Goal: Task Accomplishment & Management: Manage account settings

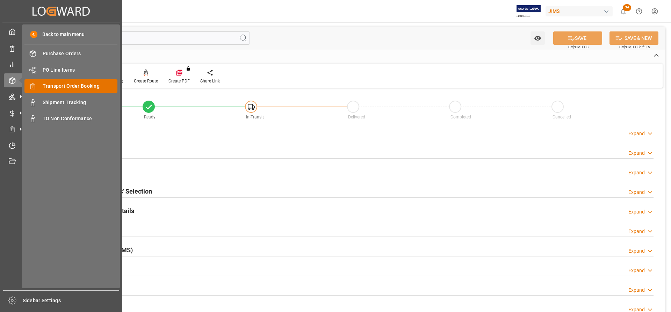
click at [67, 85] on span "Transport Order Booking" at bounding box center [80, 85] width 75 height 7
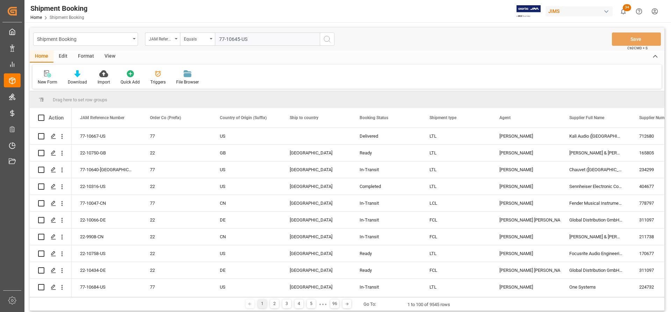
type input "77-10645-US"
click at [326, 39] on icon "search button" at bounding box center [327, 39] width 8 height 8
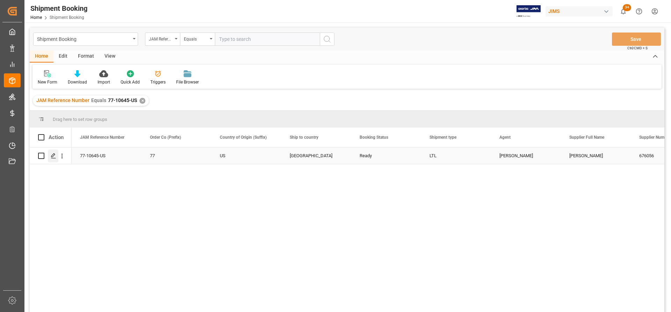
click at [51, 157] on icon "Press SPACE to select this row." at bounding box center [54, 156] width 6 height 6
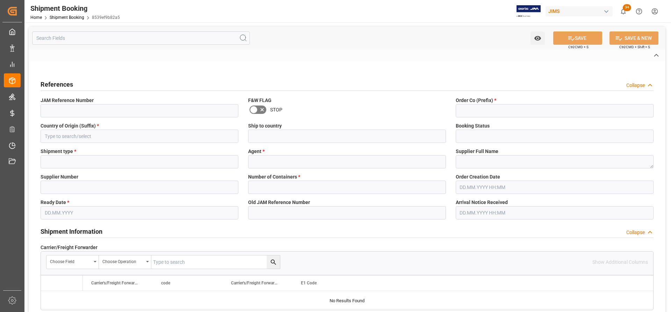
type input "77-10645-US"
type input "77"
type input "US"
type input "[GEOGRAPHIC_DATA]"
type input "Ready"
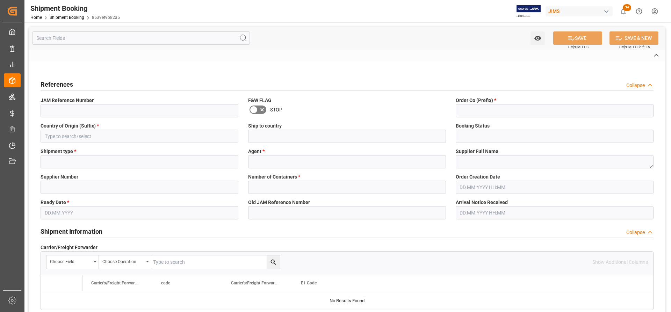
type input "LTL"
type input "[PERSON_NAME]"
type textarea "Marshall Zound"
type input "676056"
type input "0"
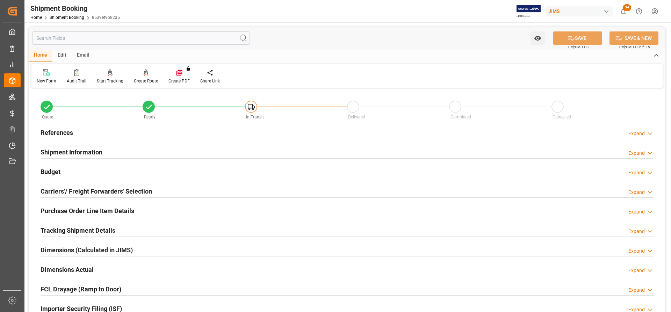
type input "22.08.2025"
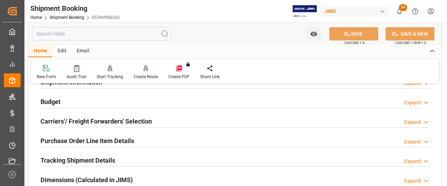
scroll to position [35, 0]
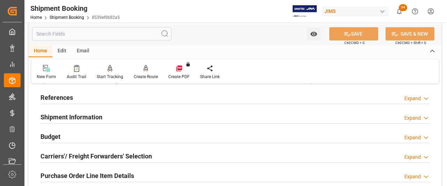
click at [65, 98] on h2 "References" at bounding box center [57, 97] width 32 height 9
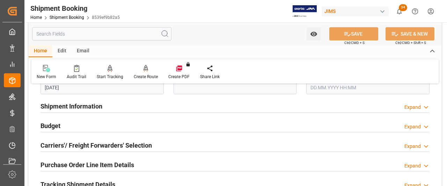
scroll to position [175, 0]
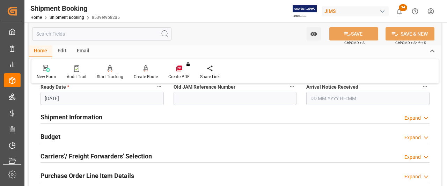
click at [93, 117] on h2 "Shipment Information" at bounding box center [72, 116] width 62 height 9
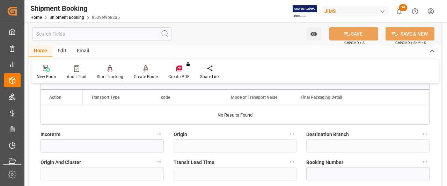
scroll to position [384, 0]
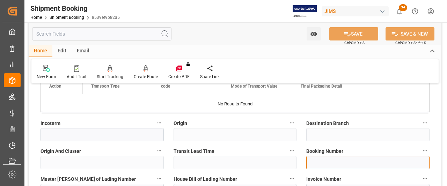
paste input "883723312592"
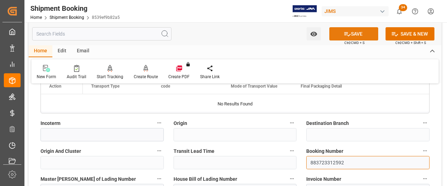
type input "883723312592"
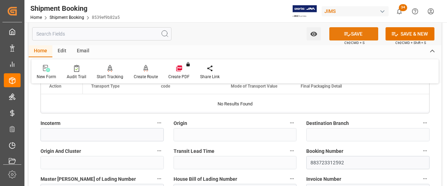
click at [356, 32] on button "SAVE" at bounding box center [353, 33] width 49 height 13
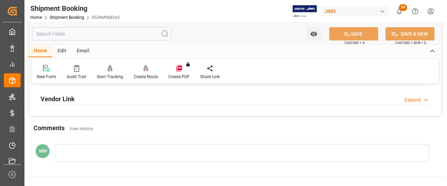
scroll to position [312, 0]
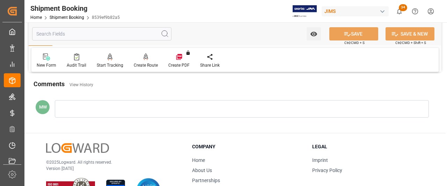
click at [63, 114] on div at bounding box center [242, 108] width 374 height 17
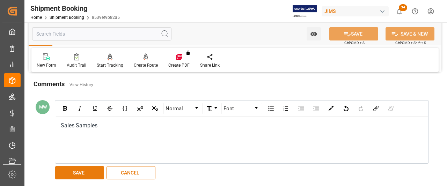
click at [78, 166] on button "SAVE" at bounding box center [79, 172] width 49 height 13
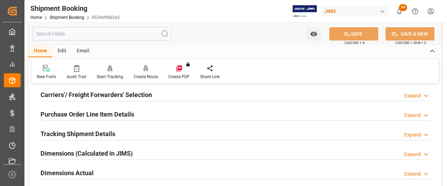
scroll to position [103, 0]
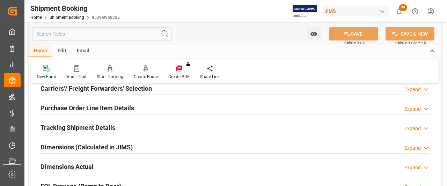
click at [113, 89] on h2 "Carriers'/ Freight Forwarders' Selection" at bounding box center [96, 88] width 111 height 9
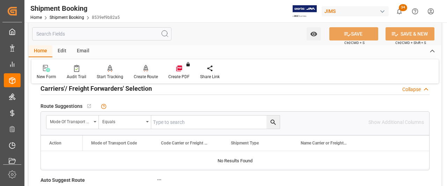
click at [140, 76] on div "Create Route" at bounding box center [146, 77] width 24 height 6
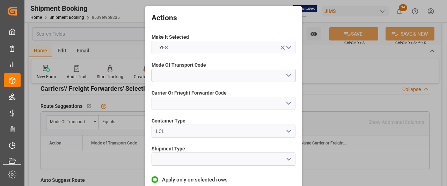
click at [281, 76] on button "open menu" at bounding box center [224, 75] width 144 height 13
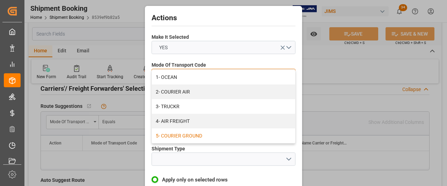
click at [177, 134] on div "5- COURIER GROUND" at bounding box center [223, 136] width 143 height 15
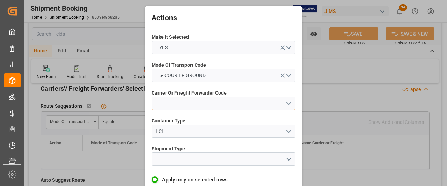
click at [199, 104] on button "open menu" at bounding box center [224, 103] width 144 height 13
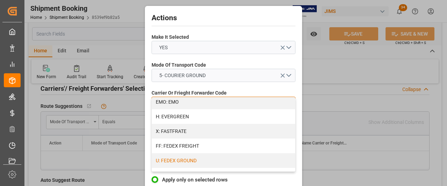
scroll to position [175, 0]
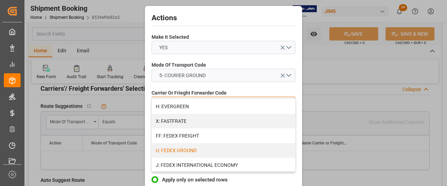
click at [193, 150] on div "U: FEDEX GROUND" at bounding box center [223, 150] width 143 height 15
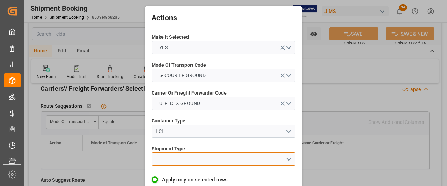
click at [173, 158] on button "open menu" at bounding box center [224, 159] width 144 height 13
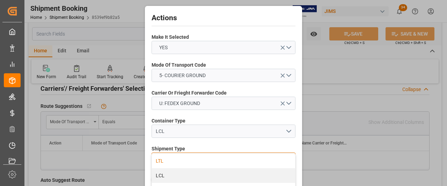
click at [168, 162] on div "LTL" at bounding box center [223, 161] width 143 height 15
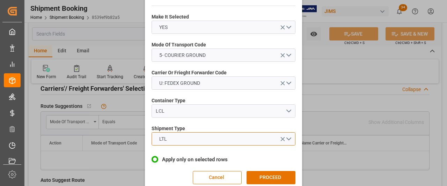
scroll to position [31, 0]
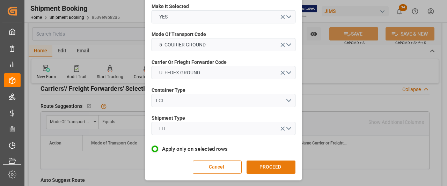
click at [257, 168] on button "PROCEED" at bounding box center [271, 167] width 49 height 13
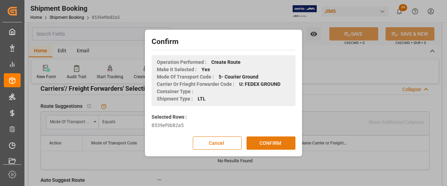
click at [271, 142] on button "CONFIRM" at bounding box center [271, 143] width 49 height 13
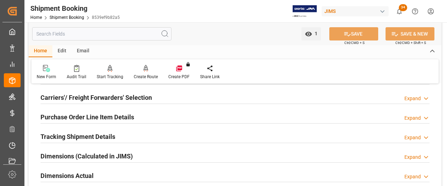
scroll to position [105, 0]
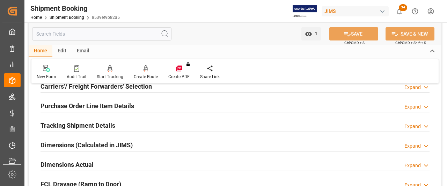
click at [60, 125] on h2 "Tracking Shipment Details" at bounding box center [78, 125] width 75 height 9
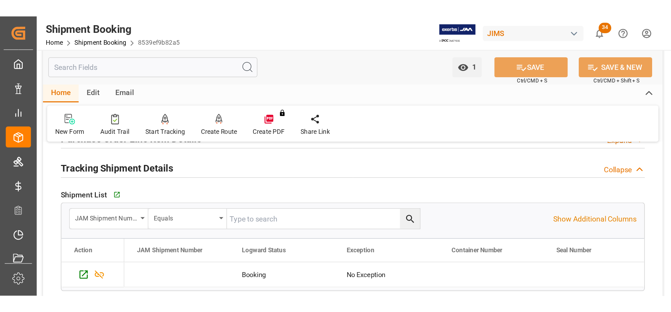
scroll to position [175, 0]
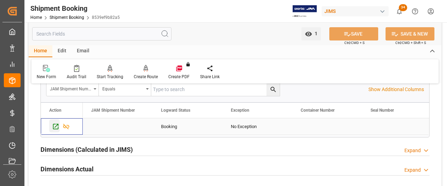
click at [55, 125] on icon "Press SPACE to select this row." at bounding box center [55, 126] width 7 height 7
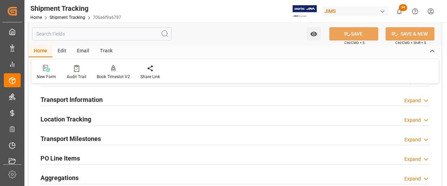
scroll to position [70, 0]
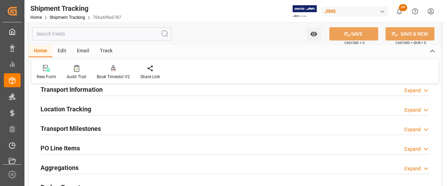
click at [68, 130] on h2 "Transport Milestones" at bounding box center [71, 128] width 60 height 9
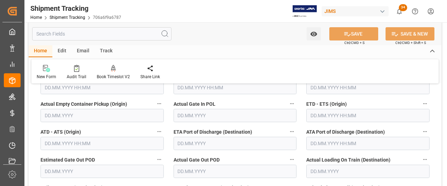
scroll to position [105, 0]
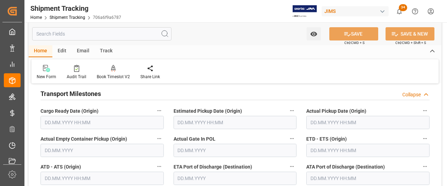
click at [101, 125] on input "text" at bounding box center [102, 122] width 123 height 13
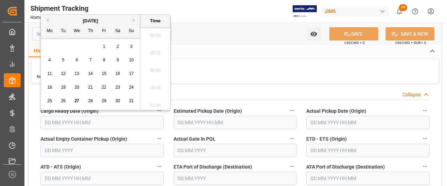
scroll to position [840, 0]
click at [93, 90] on div "21" at bounding box center [90, 87] width 9 height 8
type input "21.08.2025 00:00"
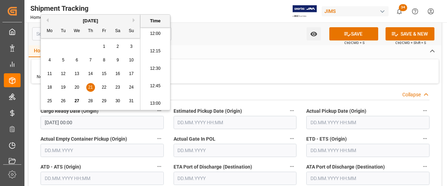
click at [319, 122] on input "text" at bounding box center [367, 122] width 123 height 13
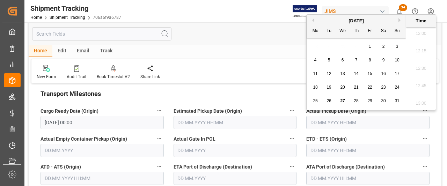
click at [315, 103] on div "25" at bounding box center [315, 101] width 9 height 8
click at [358, 88] on div "21" at bounding box center [356, 87] width 9 height 8
type input "21.08.2025 00:00"
click at [314, 149] on input "text" at bounding box center [367, 150] width 123 height 13
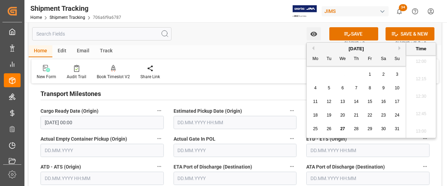
click at [358, 119] on div "21" at bounding box center [356, 115] width 9 height 8
type input "21.08.2025 00:00"
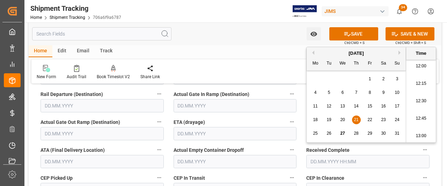
scroll to position [244, 0]
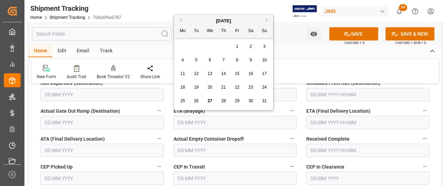
click at [192, 123] on input "text" at bounding box center [235, 122] width 123 height 13
click at [314, 122] on input "text" at bounding box center [367, 122] width 123 height 13
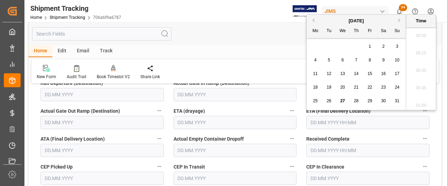
scroll to position [840, 0]
click at [312, 104] on div "25" at bounding box center [315, 101] width 9 height 8
type input "25.08.2025 00:00"
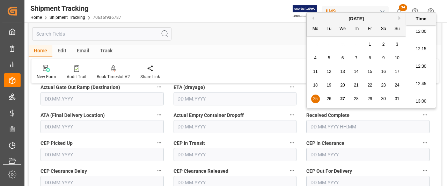
scroll to position [279, 0]
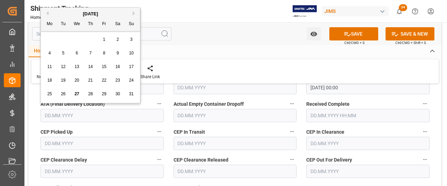
click at [72, 115] on input "text" at bounding box center [102, 115] width 123 height 13
click at [51, 93] on span "25" at bounding box center [49, 94] width 5 height 5
type input "25.08.2025"
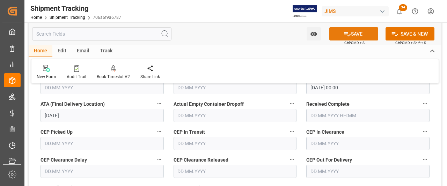
click at [360, 35] on button "SAVE" at bounding box center [353, 33] width 49 height 13
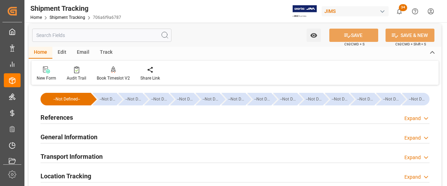
scroll to position [0, 0]
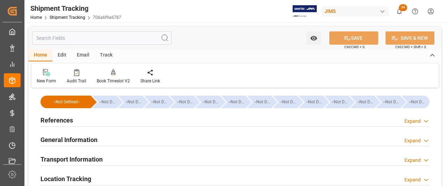
click at [52, 121] on h2 "References" at bounding box center [57, 120] width 32 height 9
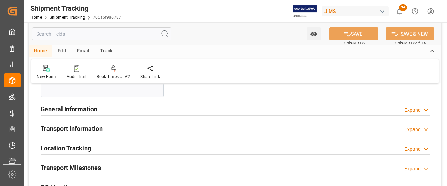
scroll to position [175, 0]
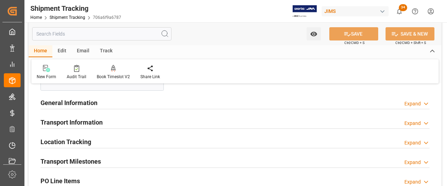
click at [64, 102] on h2 "General Information" at bounding box center [69, 102] width 57 height 9
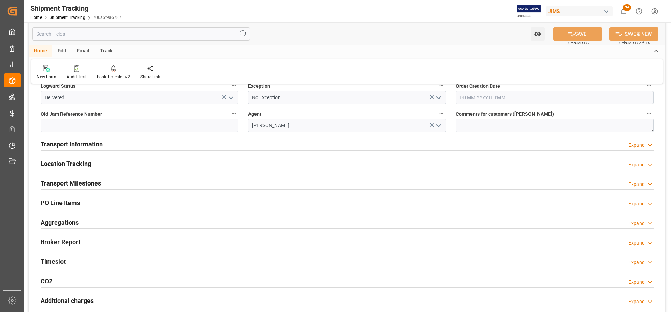
scroll to position [210, 0]
click at [66, 181] on h2 "Transport Milestones" at bounding box center [71, 182] width 60 height 9
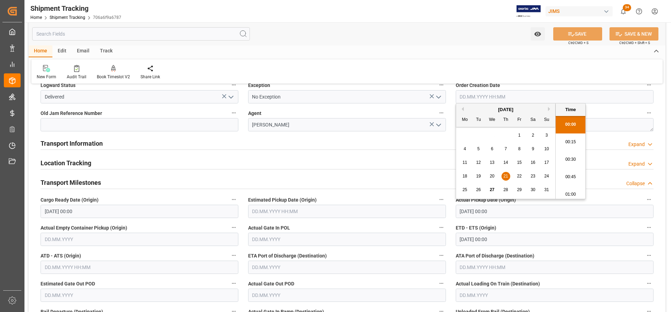
drag, startPoint x: 505, startPoint y: 215, endPoint x: 434, endPoint y: 209, distance: 71.1
click at [434, 186] on div "--Not Defined-- --Not Defined-- --Not Defined-- --Not Defined-- --Not Defined--…" at bounding box center [347, 238] width 636 height 716
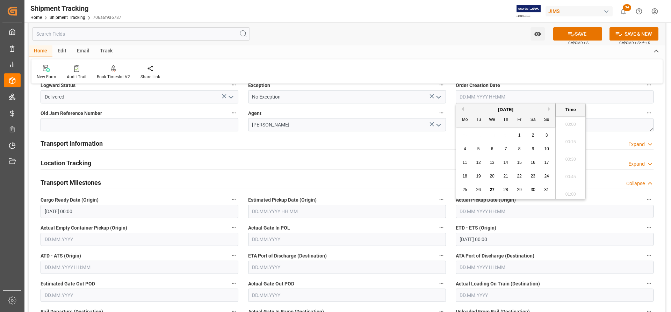
click at [74, 186] on input "21.08.2025 00:00" at bounding box center [140, 211] width 198 height 13
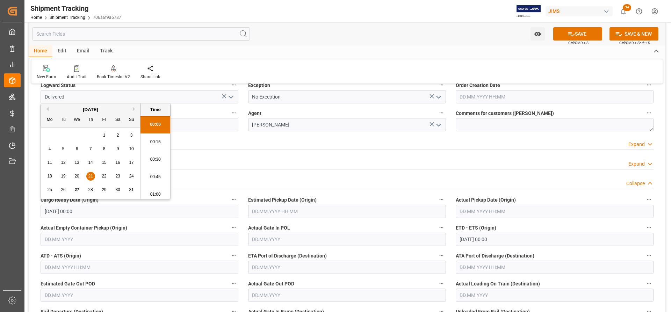
click at [103, 186] on span "29" at bounding box center [104, 189] width 5 height 5
click at [63, 186] on span "26" at bounding box center [63, 189] width 5 height 5
type input "26.08.2025 00:00"
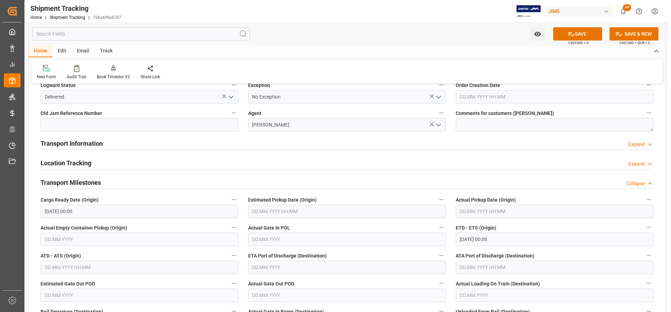
click at [372, 186] on label "Actual Gate In POL" at bounding box center [347, 228] width 198 height 10
click at [437, 186] on button "Actual Gate In POL" at bounding box center [441, 227] width 9 height 9
click at [447, 186] on div at bounding box center [335, 156] width 671 height 312
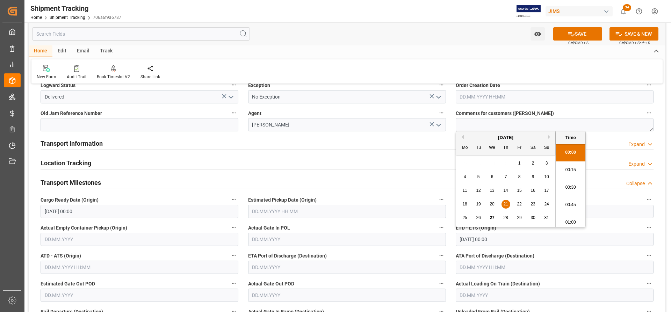
click at [447, 186] on input "21.08.2025 00:00" at bounding box center [554, 239] width 198 height 13
drag, startPoint x: 501, startPoint y: 241, endPoint x: 403, endPoint y: 228, distance: 99.0
click at [403, 186] on div "--Not Defined-- --Not Defined-- --Not Defined-- --Not Defined-- --Not Defined--…" at bounding box center [347, 238] width 636 height 716
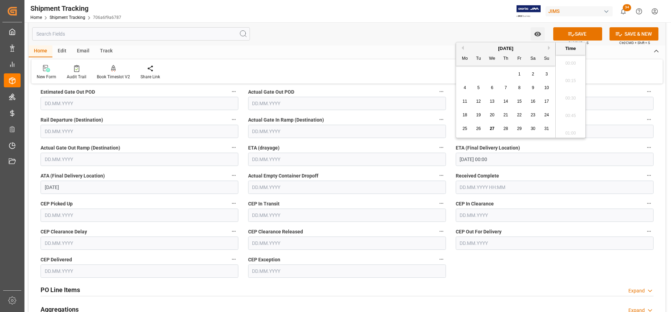
scroll to position [384, 0]
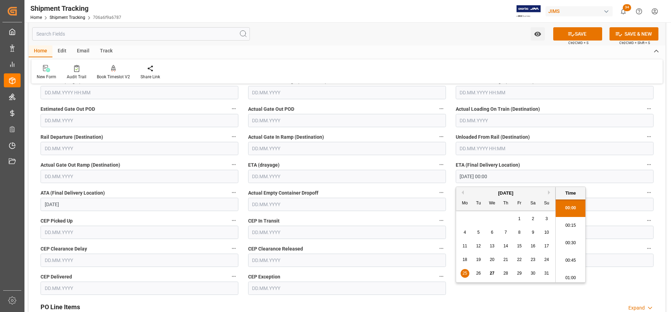
drag, startPoint x: 504, startPoint y: 175, endPoint x: 425, endPoint y: 175, distance: 79.3
click at [425, 175] on div "--Not Defined-- --Not Defined-- --Not Defined-- --Not Defined-- --Not Defined--…" at bounding box center [347, 64] width 636 height 716
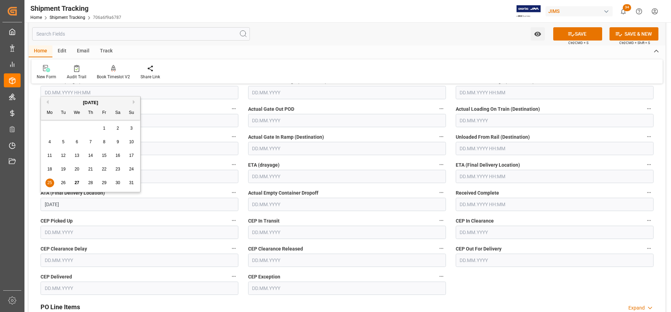
drag, startPoint x: 45, startPoint y: 204, endPoint x: 12, endPoint y: 205, distance: 33.2
click at [12, 186] on div "Created by potrace 1.15, written by Peter Selinger 2001-2017 Created by potrace…" at bounding box center [335, 156] width 671 height 312
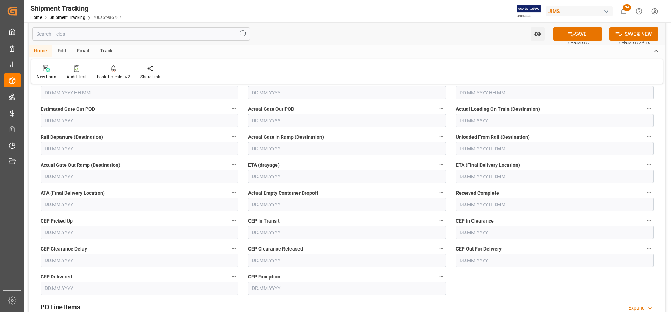
click at [447, 106] on div "Actual Loading On Train (Destination)" at bounding box center [554, 116] width 207 height 28
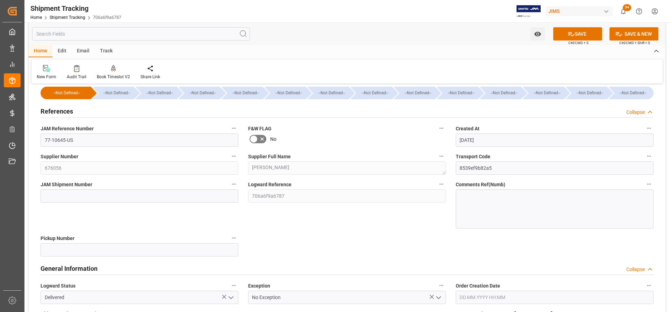
scroll to position [0, 0]
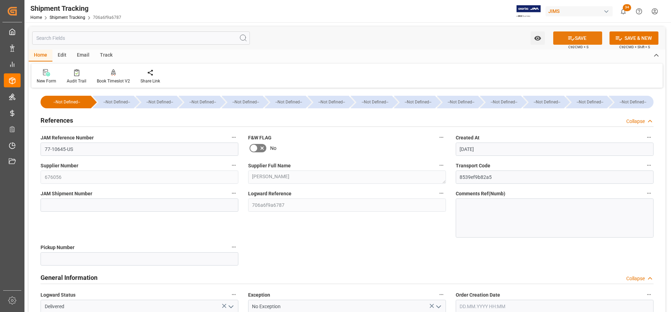
click at [447, 39] on button "SAVE" at bounding box center [577, 37] width 49 height 13
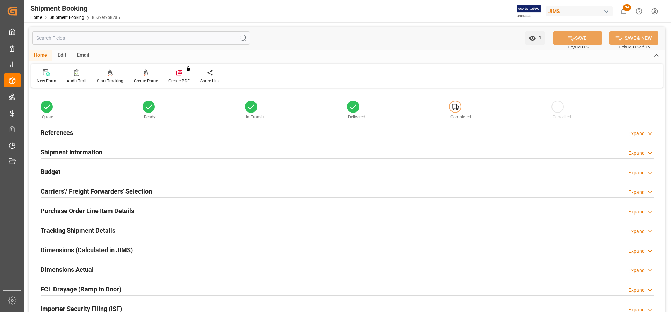
click at [62, 149] on h2 "Shipment Information" at bounding box center [72, 151] width 62 height 9
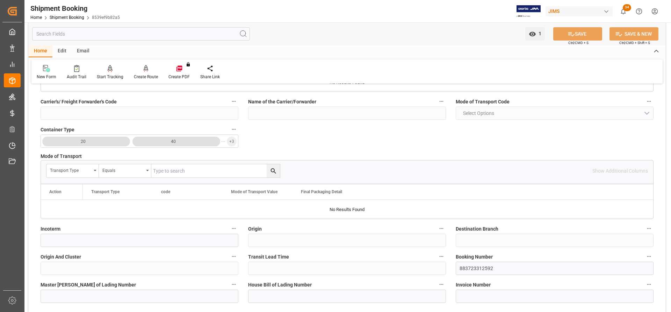
scroll to position [140, 0]
click at [434, 266] on div "Quote Ready In-Transit Delivered Completed Cancelled References Expand JAM Refe…" at bounding box center [347, 238] width 636 height 577
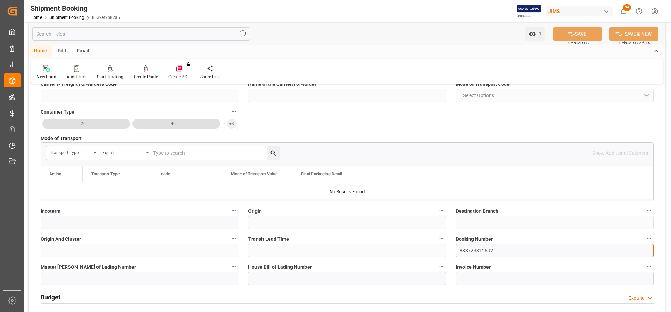
scroll to position [175, 0]
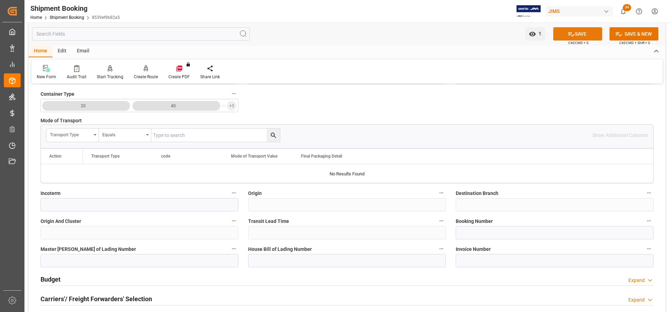
click at [589, 30] on button "SAVE" at bounding box center [577, 33] width 49 height 13
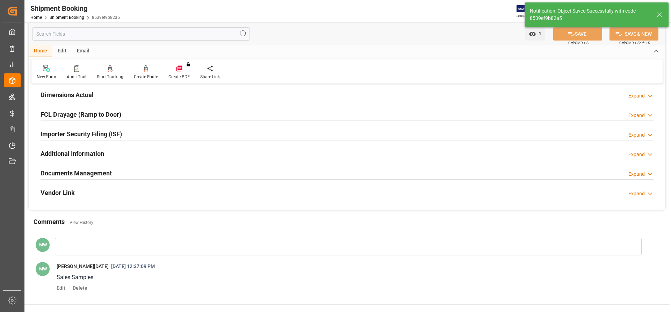
scroll to position [0, 0]
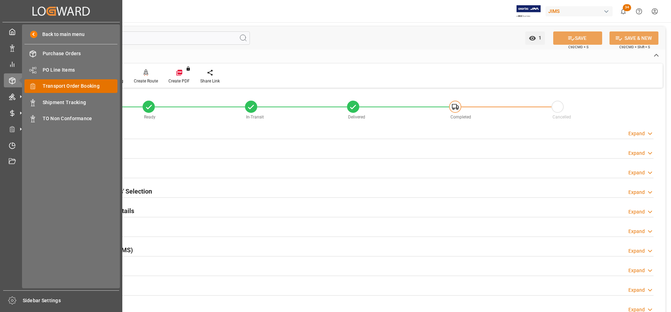
click at [72, 88] on span "Transport Order Booking" at bounding box center [80, 85] width 75 height 7
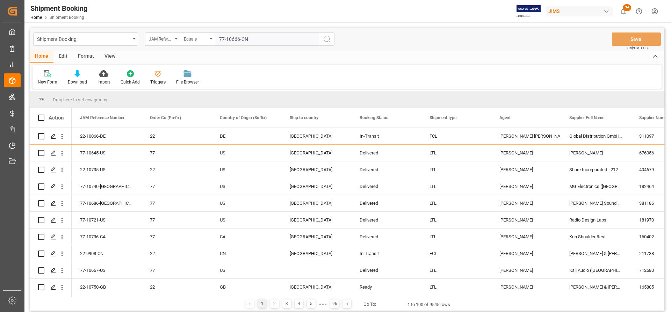
type input "77-10666-CN"
click at [326, 38] on icon "search button" at bounding box center [327, 39] width 8 height 8
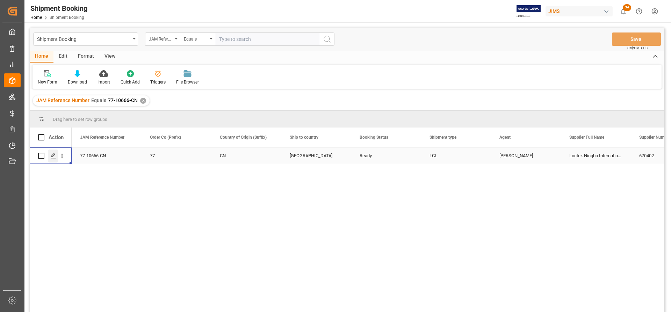
click at [53, 156] on polygon "Press SPACE to select this row." at bounding box center [52, 155] width 3 height 3
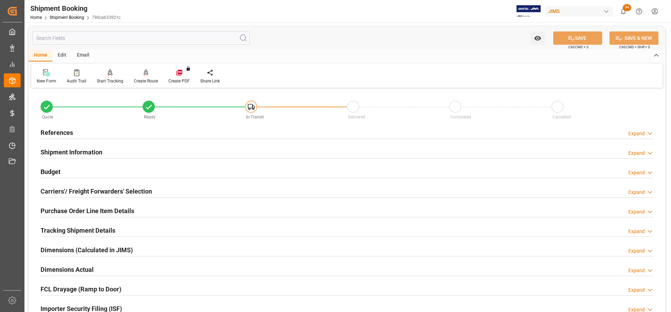
click at [83, 189] on h2 "Carriers'/ Freight Forwarders' Selection" at bounding box center [96, 191] width 111 height 9
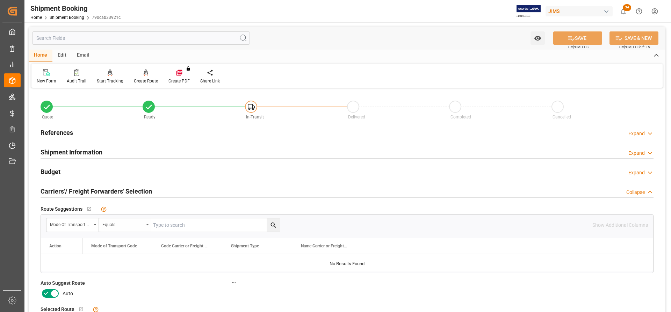
scroll to position [35, 0]
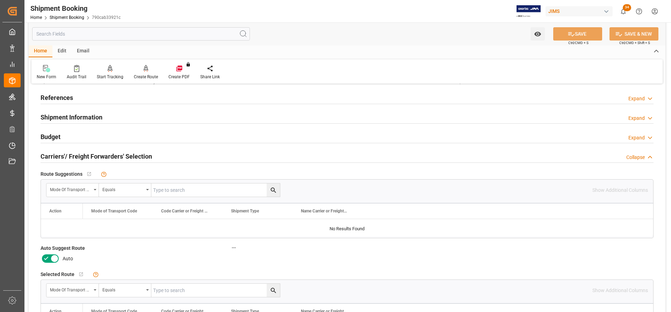
click at [53, 260] on icon at bounding box center [54, 258] width 8 height 8
click at [0, 0] on input "checkbox" at bounding box center [0, 0] width 0 height 0
click at [589, 34] on button "SAVE" at bounding box center [577, 33] width 49 height 13
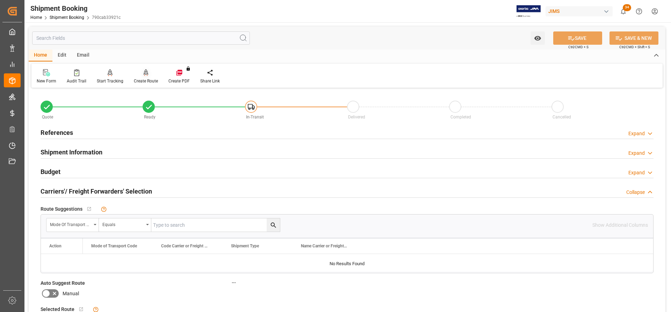
click at [146, 82] on div "Create Route" at bounding box center [146, 81] width 24 height 6
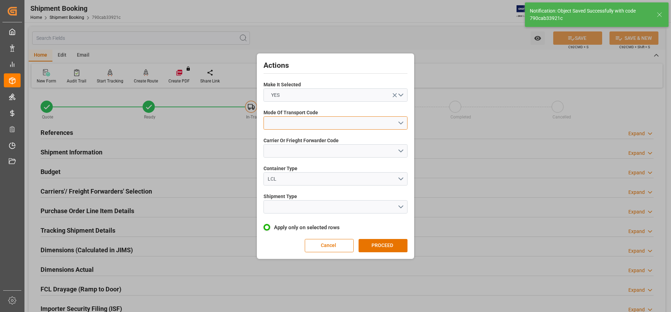
click at [402, 119] on button "open menu" at bounding box center [335, 122] width 144 height 13
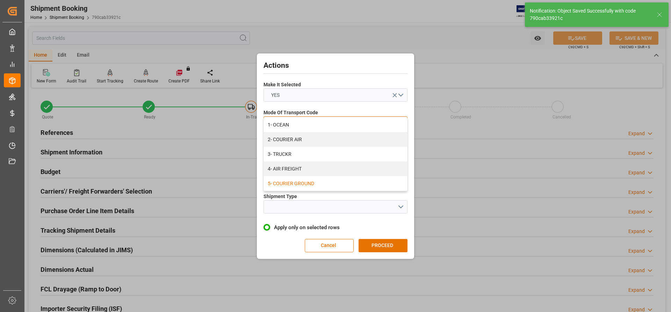
click at [285, 185] on div "5- COURIER GROUND" at bounding box center [335, 183] width 143 height 15
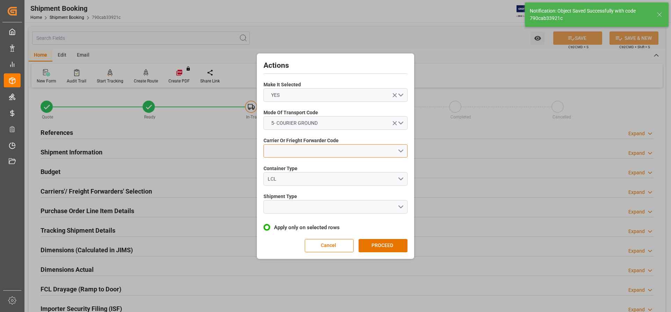
click at [356, 149] on button "open menu" at bounding box center [335, 150] width 144 height 13
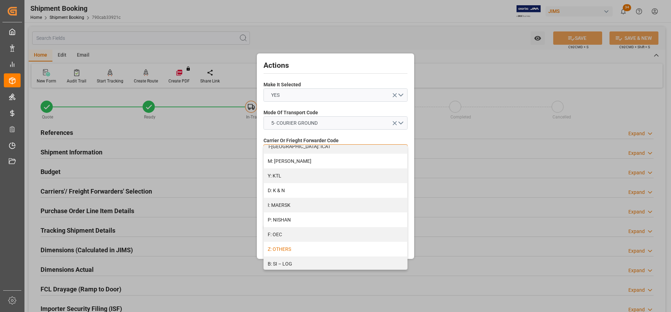
scroll to position [382, 0]
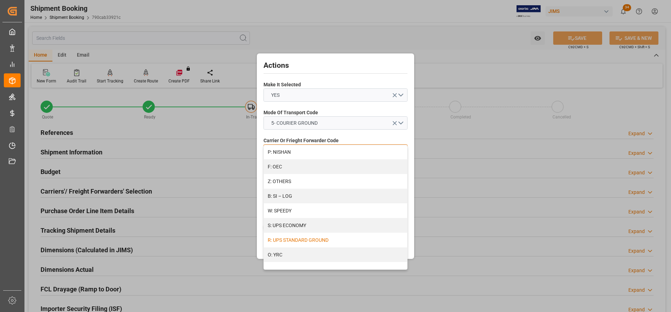
click at [313, 243] on div "R: UPS STANDARD GROUND" at bounding box center [335, 240] width 143 height 15
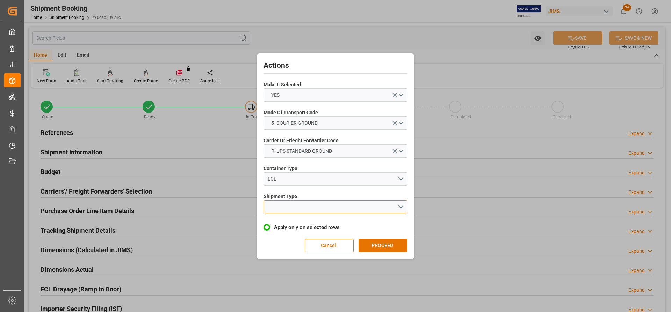
click at [399, 205] on button "open menu" at bounding box center [335, 206] width 144 height 13
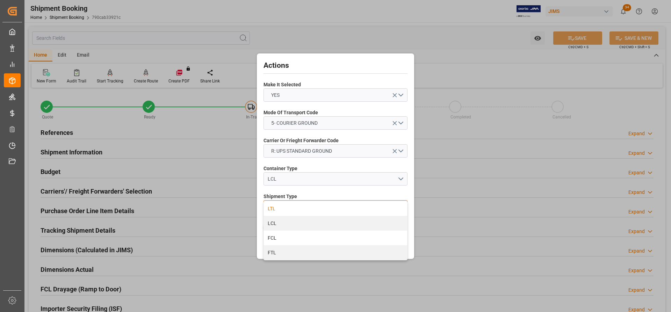
click at [273, 209] on div "LTL" at bounding box center [335, 208] width 143 height 15
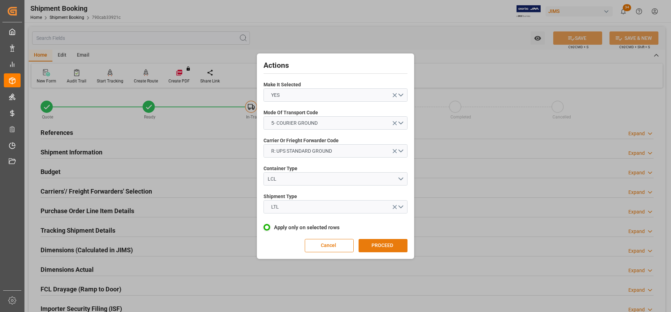
click at [383, 245] on button "PROCEED" at bounding box center [382, 245] width 49 height 13
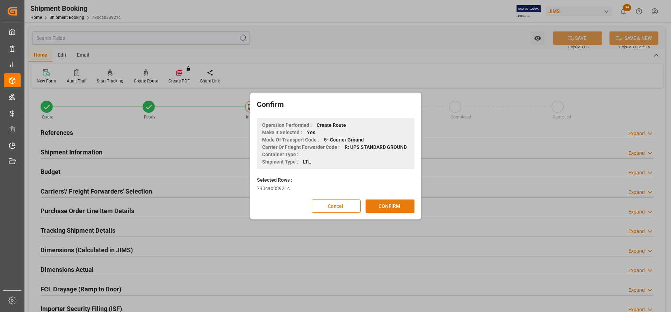
click at [379, 210] on button "CONFIRM" at bounding box center [389, 205] width 49 height 13
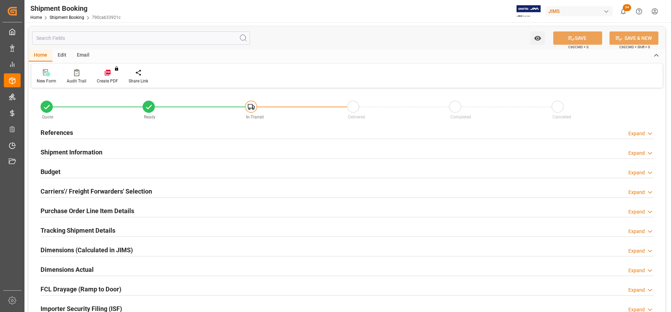
type input "0"
type input "[DATE] 00:00"
type input "[DATE]"
click at [58, 134] on h2 "References" at bounding box center [57, 132] width 32 height 9
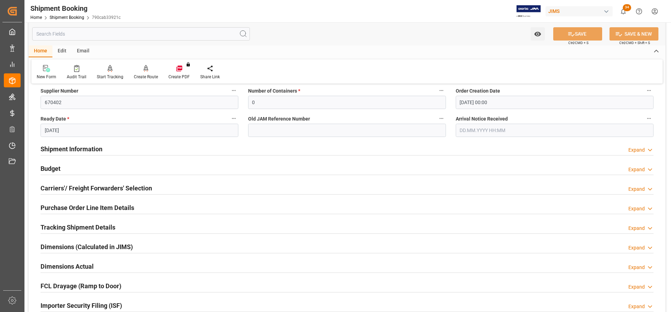
scroll to position [175, 0]
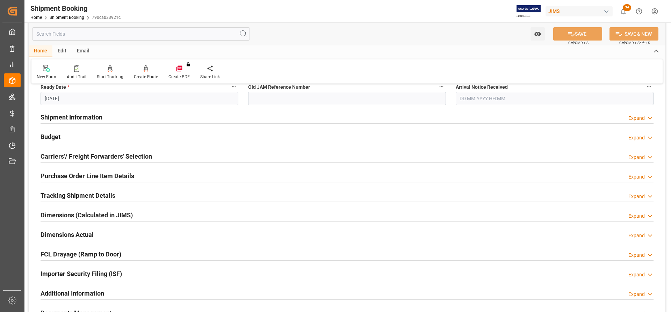
click at [74, 155] on h2 "Carriers'/ Freight Forwarders' Selection" at bounding box center [96, 156] width 111 height 9
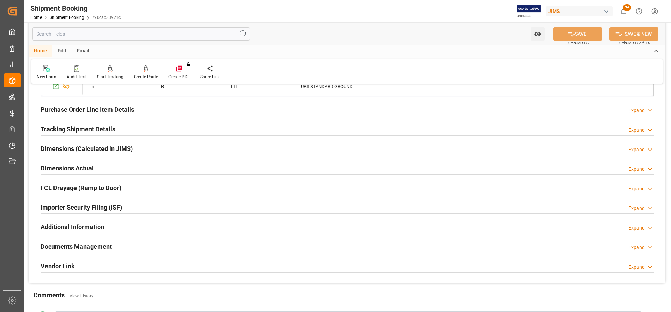
scroll to position [419, 0]
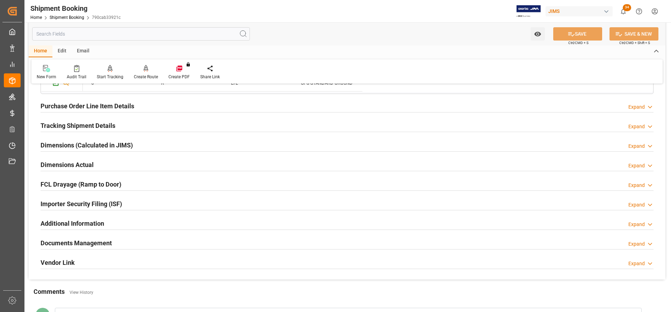
click at [83, 245] on h2 "Documents Management" at bounding box center [76, 242] width 71 height 9
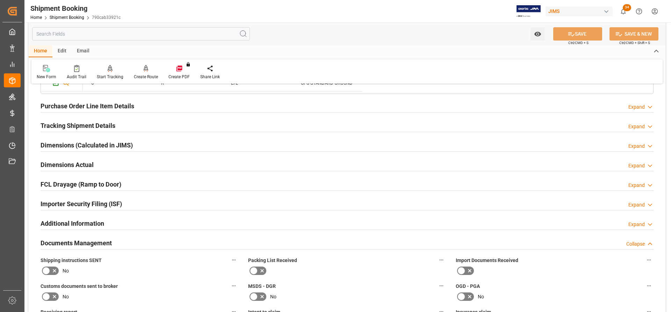
click at [59, 125] on h2 "Tracking Shipment Details" at bounding box center [78, 125] width 75 height 9
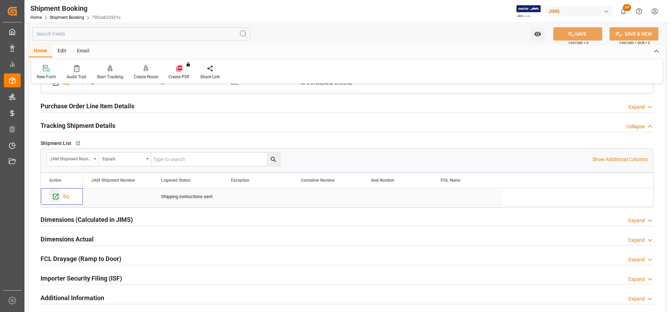
click at [56, 195] on icon "Press SPACE to select this row." at bounding box center [55, 196] width 7 height 7
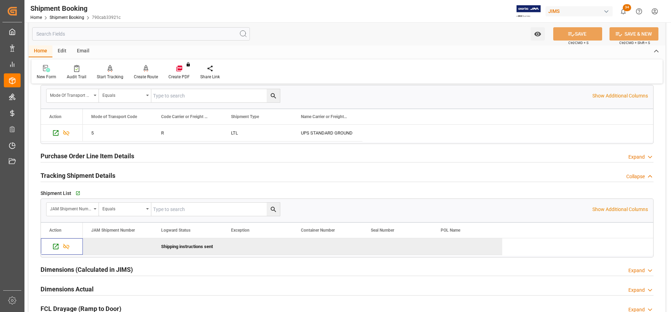
scroll to position [244, 0]
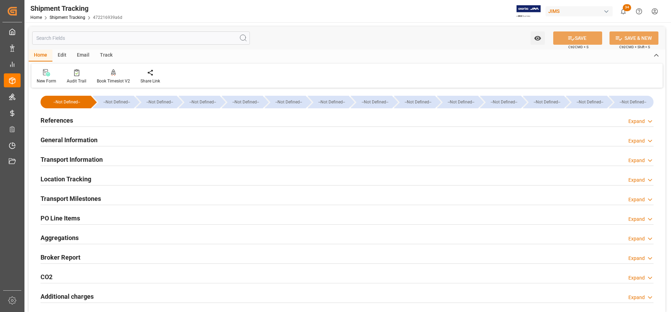
click at [80, 200] on h2 "Transport Milestones" at bounding box center [71, 198] width 60 height 9
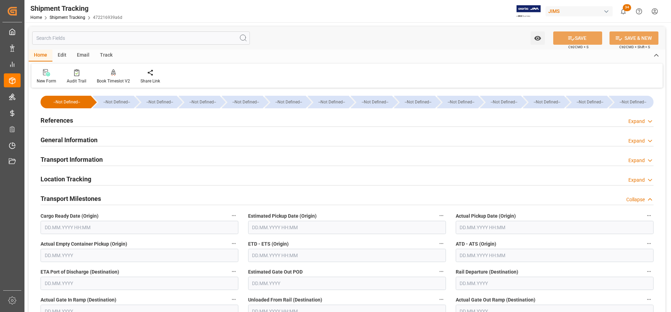
click at [70, 142] on h2 "General Information" at bounding box center [69, 139] width 57 height 9
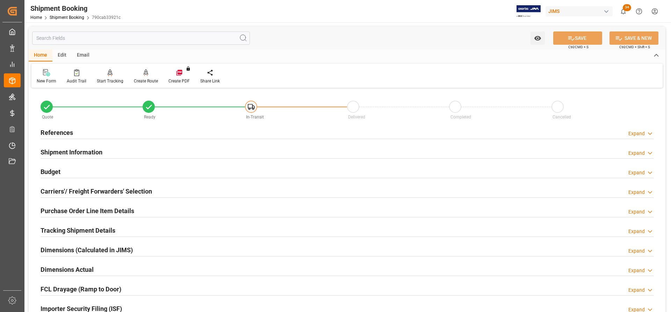
drag, startPoint x: 64, startPoint y: 148, endPoint x: 77, endPoint y: 153, distance: 14.3
click at [64, 148] on h2 "Shipment Information" at bounding box center [72, 151] width 62 height 9
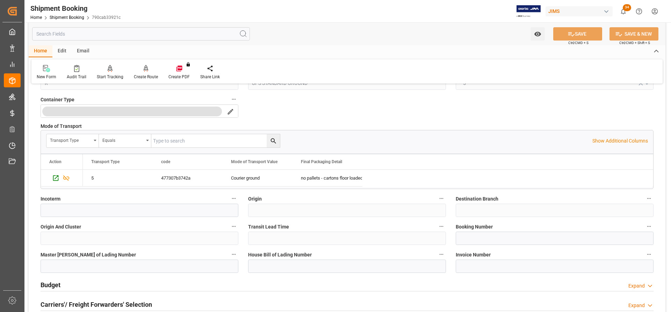
scroll to position [210, 0]
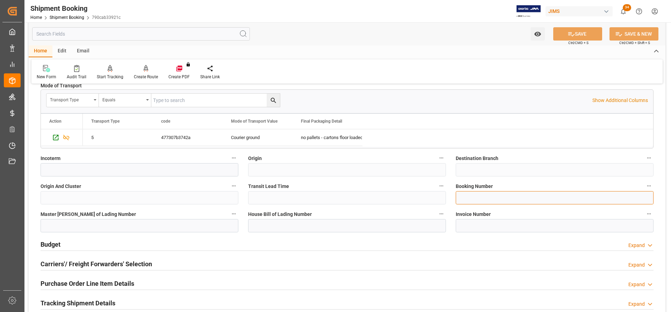
paste input "883723312592"
type input "883723312592"
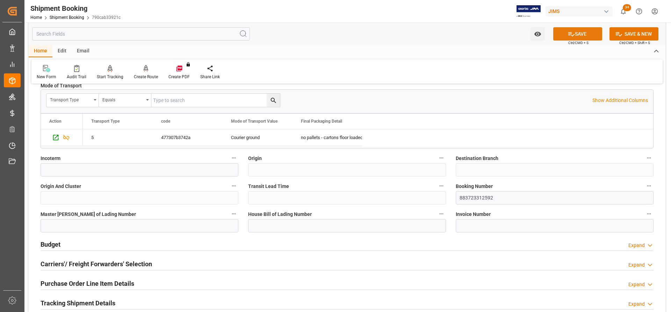
click at [585, 32] on button "SAVE" at bounding box center [577, 33] width 49 height 13
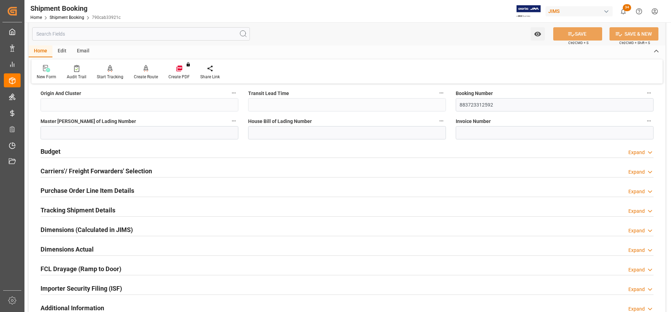
scroll to position [314, 0]
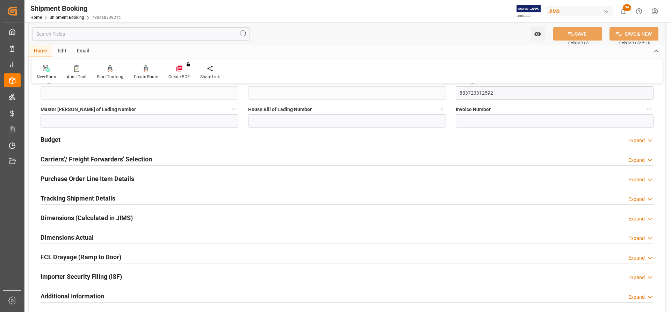
click at [68, 159] on h2 "Carriers'/ Freight Forwarders' Selection" at bounding box center [96, 158] width 111 height 9
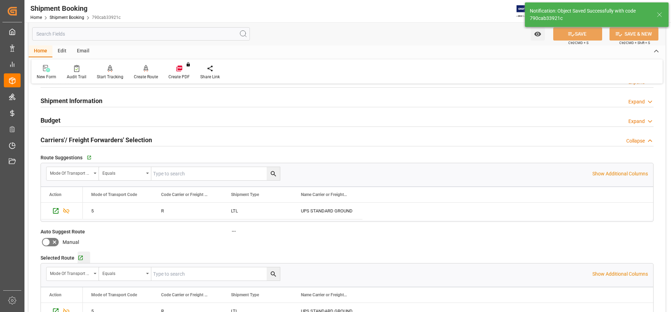
scroll to position [67, 0]
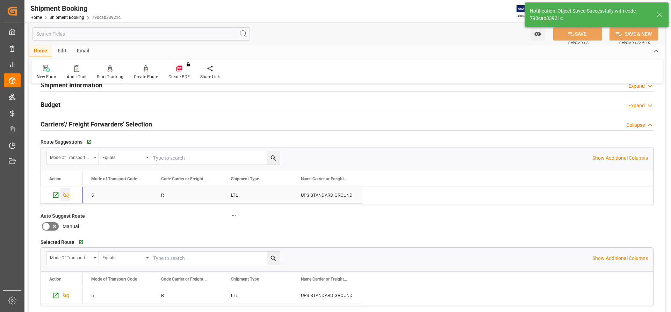
click at [65, 192] on icon "Press SPACE to select this row." at bounding box center [66, 194] width 7 height 7
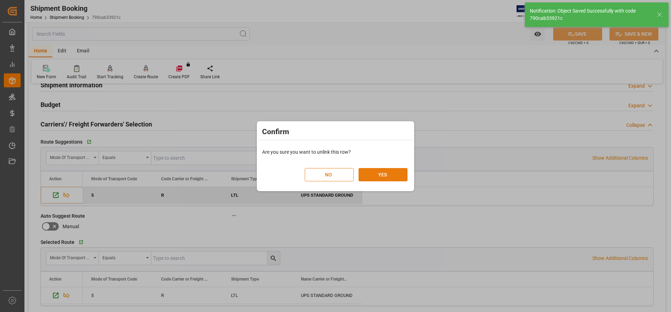
click at [393, 178] on button "YES" at bounding box center [382, 174] width 49 height 13
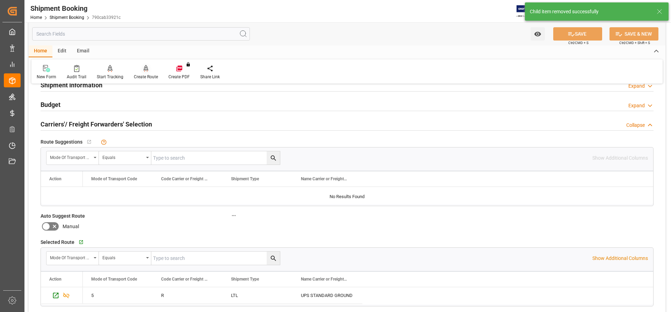
click at [146, 76] on div "Create Route" at bounding box center [146, 77] width 24 height 6
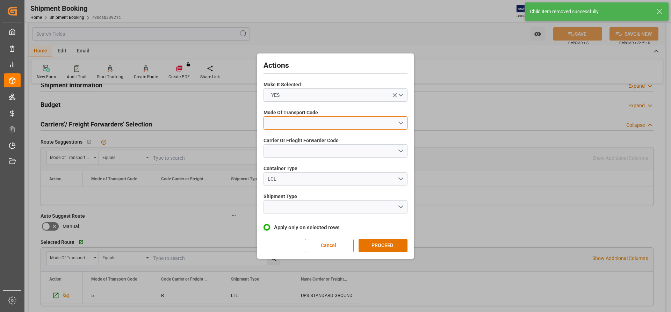
click at [400, 122] on button "open menu" at bounding box center [335, 122] width 144 height 13
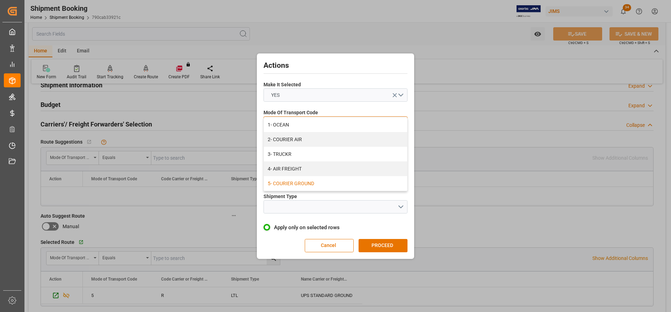
click at [286, 182] on div "5- COURIER GROUND" at bounding box center [335, 183] width 143 height 15
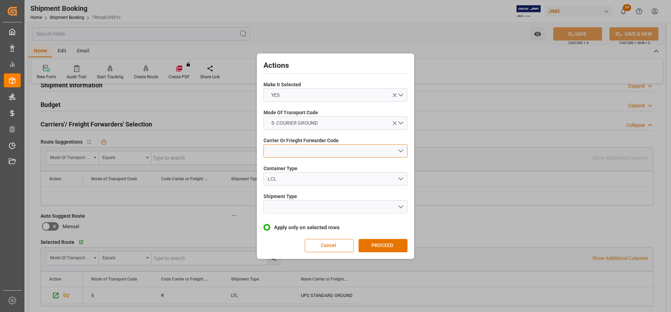
click at [393, 151] on button "open menu" at bounding box center [335, 150] width 144 height 13
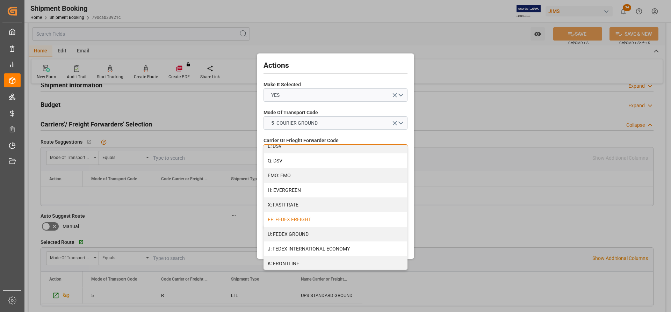
scroll to position [140, 0]
click at [304, 233] on div "U: FEDEX GROUND" at bounding box center [335, 233] width 143 height 15
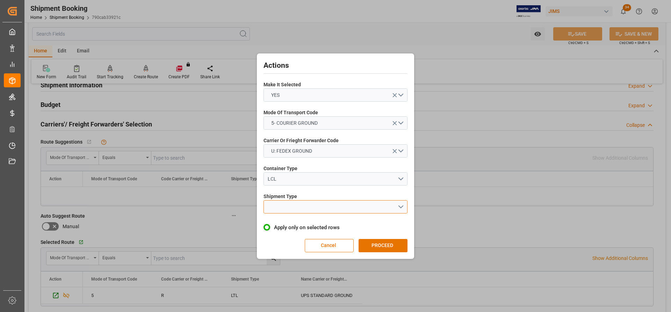
click at [310, 209] on button "open menu" at bounding box center [335, 206] width 144 height 13
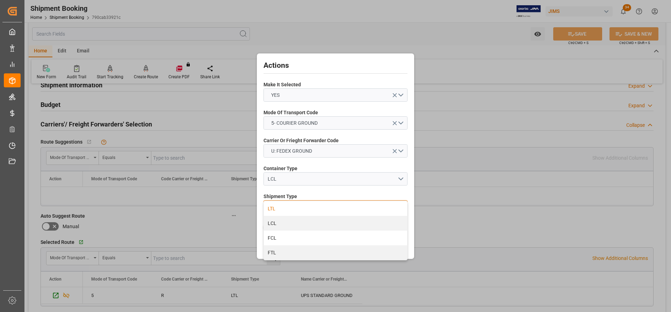
click at [277, 207] on div "LTL" at bounding box center [335, 208] width 143 height 15
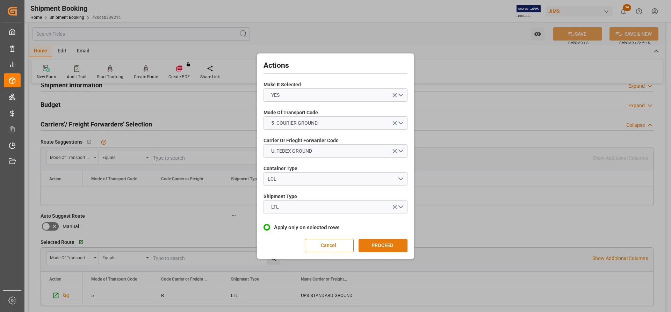
click at [378, 248] on button "PROCEED" at bounding box center [382, 245] width 49 height 13
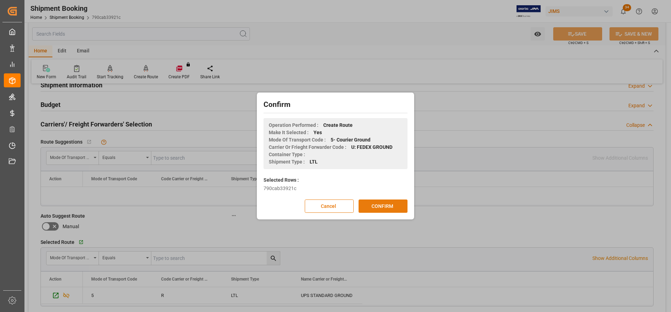
click at [384, 207] on button "CONFIRM" at bounding box center [382, 205] width 49 height 13
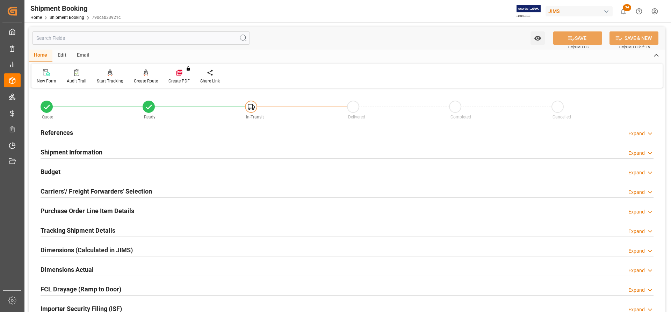
click at [76, 231] on h2 "Tracking Shipment Details" at bounding box center [78, 230] width 75 height 9
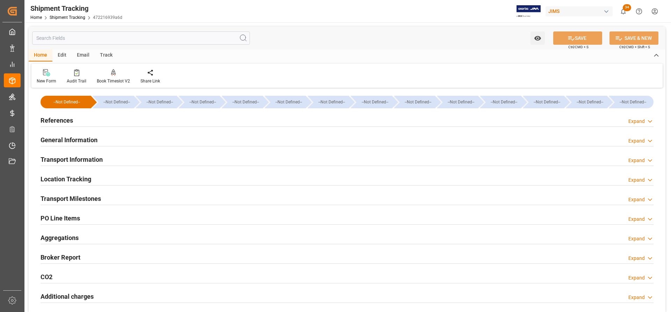
click at [58, 197] on h2 "Transport Milestones" at bounding box center [71, 198] width 60 height 9
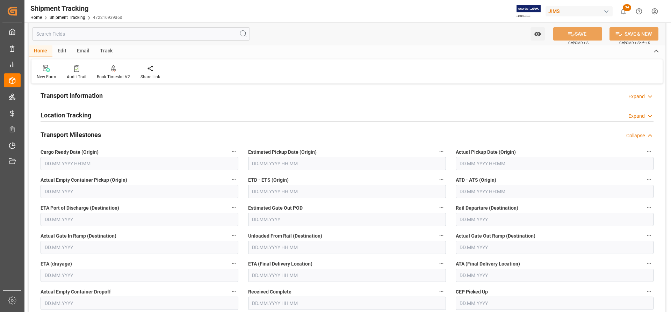
scroll to position [70, 0]
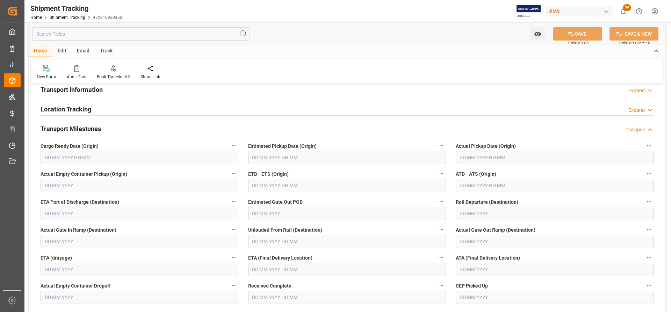
click at [73, 156] on input "text" at bounding box center [140, 157] width 198 height 13
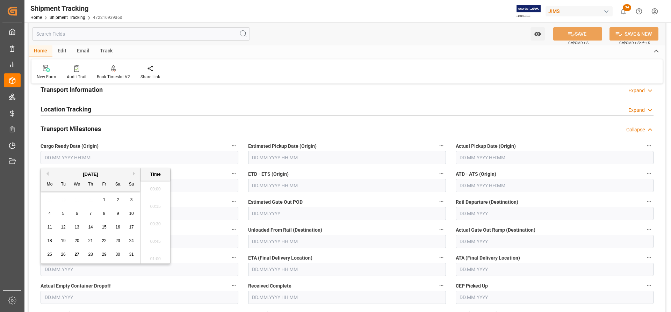
scroll to position [841, 0]
click at [89, 240] on span "21" at bounding box center [90, 240] width 5 height 5
type input "[DATE] 00:00"
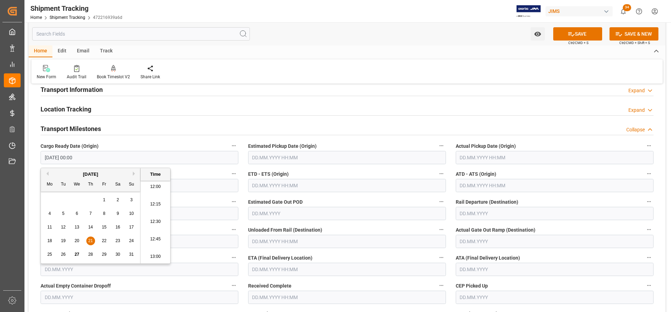
click at [469, 159] on input "text" at bounding box center [554, 157] width 198 height 13
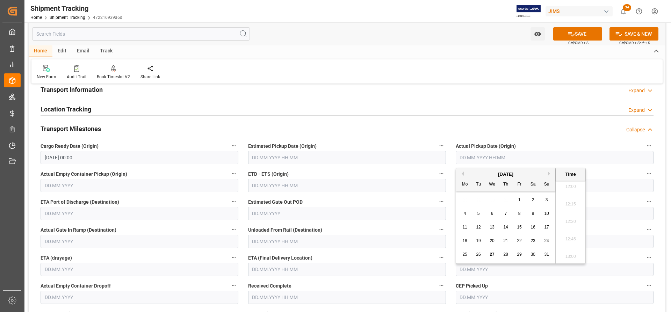
click at [505, 242] on span "21" at bounding box center [505, 240] width 5 height 5
type input "[DATE] 00:00"
click at [400, 189] on input "text" at bounding box center [347, 185] width 198 height 13
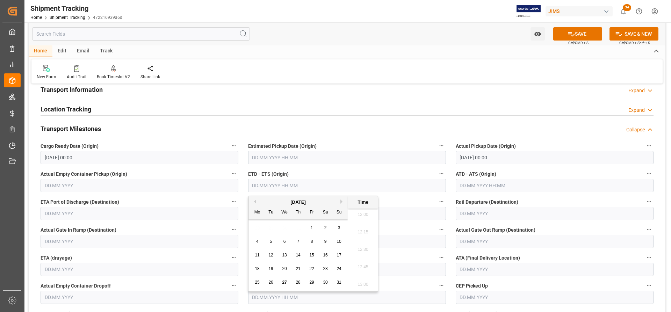
click at [467, 188] on input "text" at bounding box center [554, 185] width 198 height 13
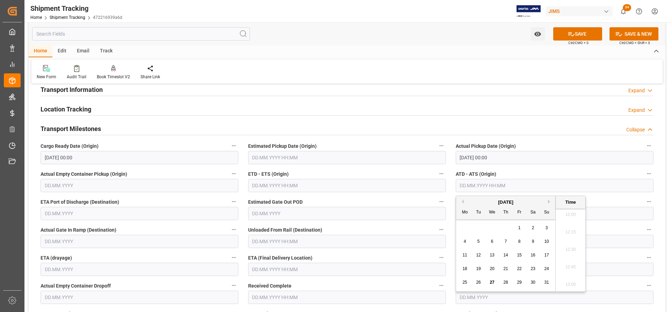
click at [507, 267] on span "21" at bounding box center [505, 268] width 5 height 5
type input "[DATE] 00:00"
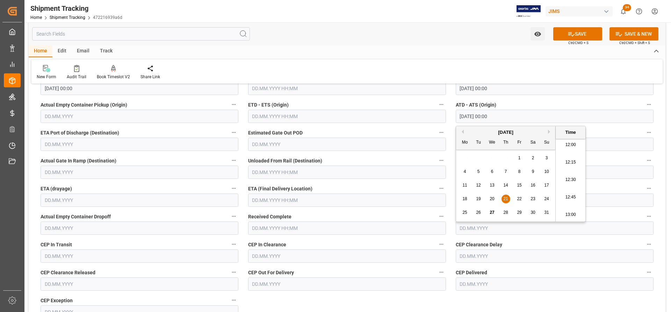
scroll to position [140, 0]
click at [287, 199] on input "text" at bounding box center [347, 199] width 198 height 13
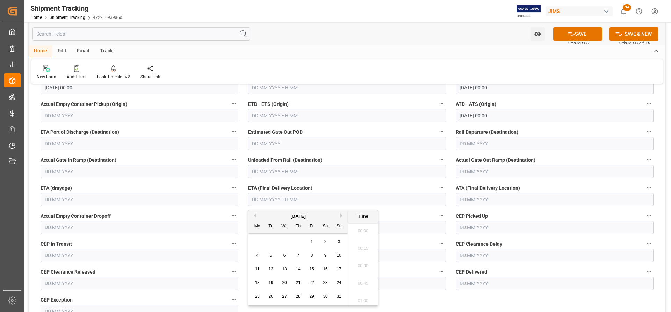
scroll to position [841, 0]
click at [258, 299] on div "25" at bounding box center [257, 296] width 9 height 8
type input "[DATE] 00:00"
click at [479, 199] on input "text" at bounding box center [554, 199] width 198 height 13
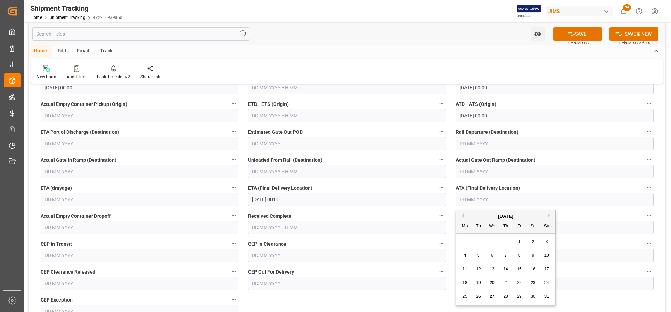
click at [462, 295] on span "25" at bounding box center [464, 296] width 5 height 5
type input "[DATE]"
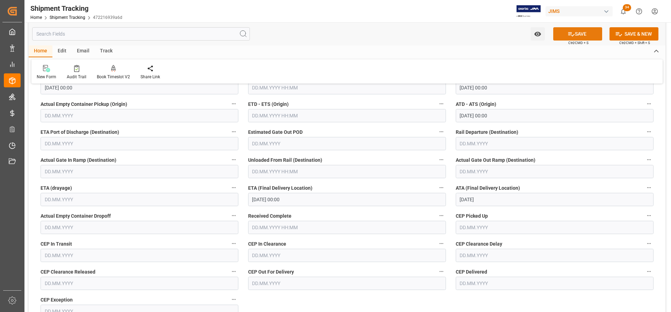
click at [581, 32] on button "SAVE" at bounding box center [577, 33] width 49 height 13
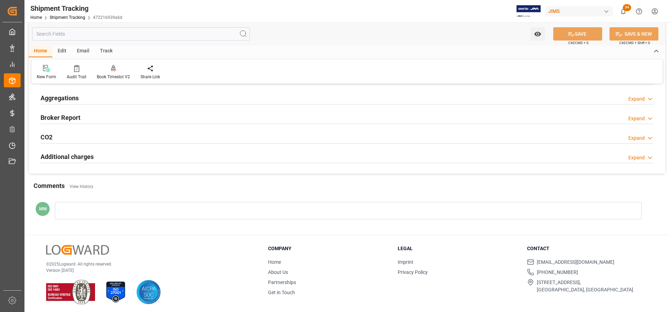
drag, startPoint x: 74, startPoint y: 213, endPoint x: 67, endPoint y: 211, distance: 7.5
click at [67, 211] on div at bounding box center [348, 210] width 586 height 17
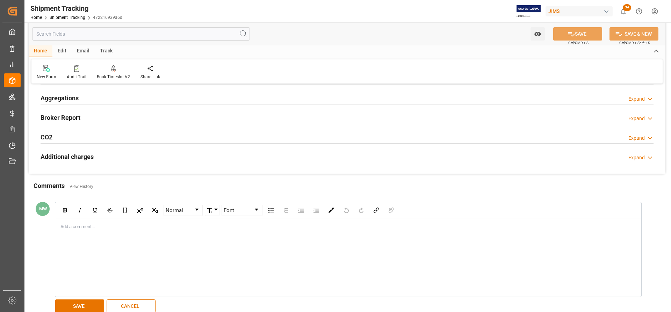
drag, startPoint x: 68, startPoint y: 234, endPoint x: 73, endPoint y: 244, distance: 11.2
click at [73, 244] on div "Add a comment..." at bounding box center [348, 257] width 585 height 78
click at [83, 307] on button "SAVE" at bounding box center [79, 305] width 49 height 13
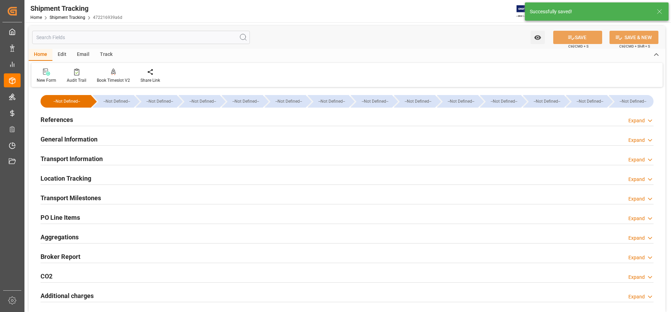
scroll to position [0, 0]
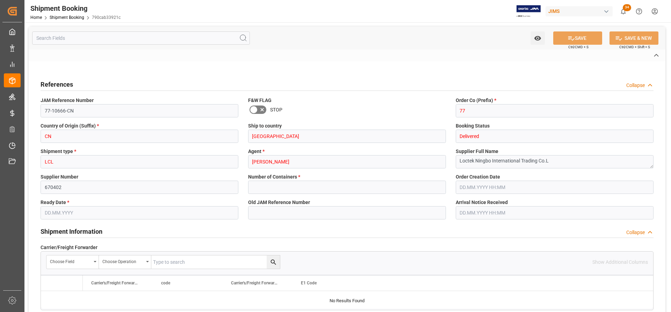
type input "0"
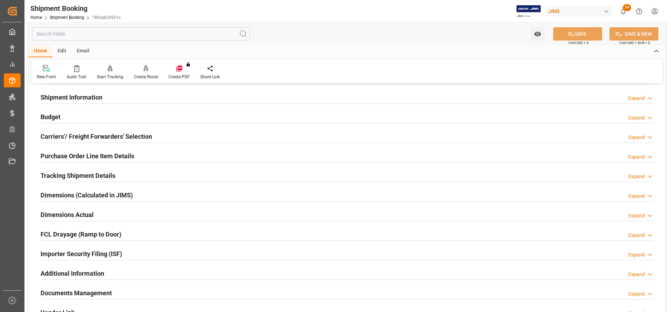
scroll to position [70, 0]
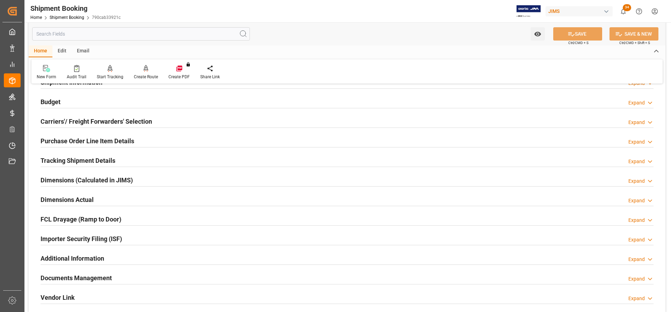
click at [76, 203] on h2 "Dimensions Actual" at bounding box center [67, 199] width 53 height 9
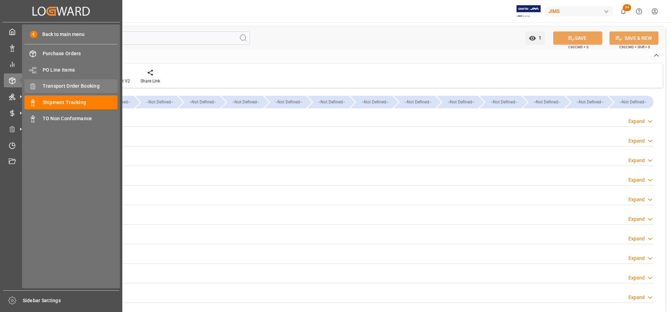
click at [63, 85] on span "Transport Order Booking" at bounding box center [80, 85] width 75 height 7
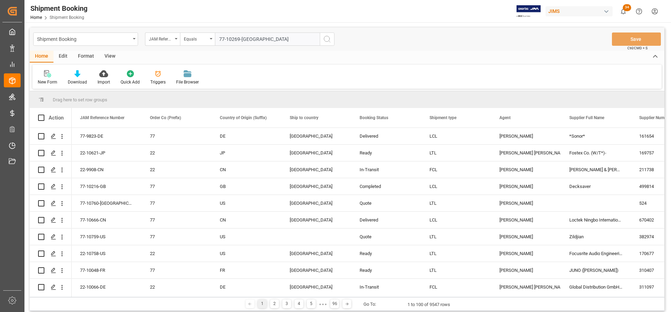
type input "77-10269-[GEOGRAPHIC_DATA]"
click at [326, 41] on icon "search button" at bounding box center [327, 39] width 8 height 8
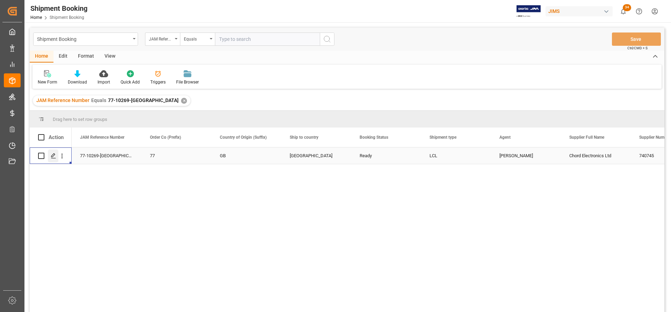
click at [52, 157] on polygon "Press SPACE to select this row." at bounding box center [52, 155] width 3 height 3
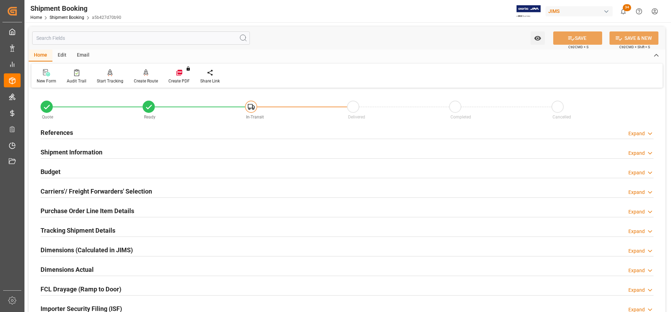
click at [51, 134] on h2 "References" at bounding box center [57, 132] width 32 height 9
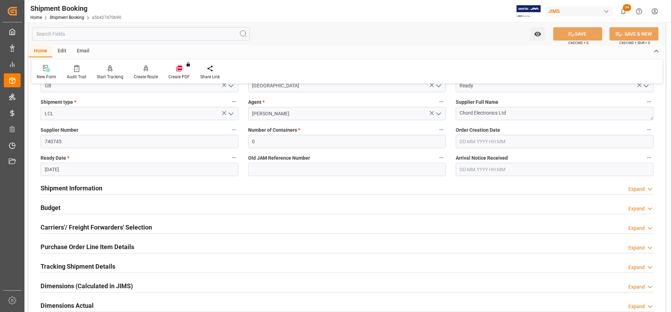
scroll to position [105, 0]
click at [75, 169] on input "05.08.2025" at bounding box center [140, 168] width 198 height 13
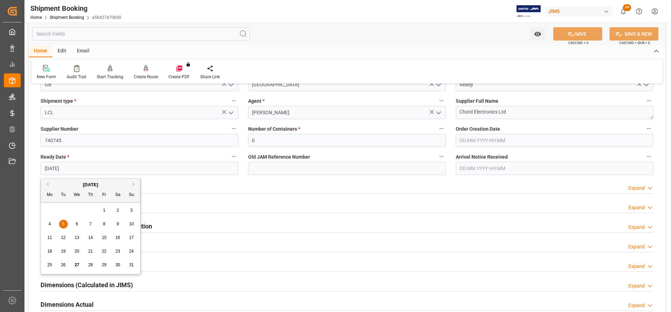
click at [91, 265] on span "28" at bounding box center [90, 264] width 5 height 5
type input "28.08.2025"
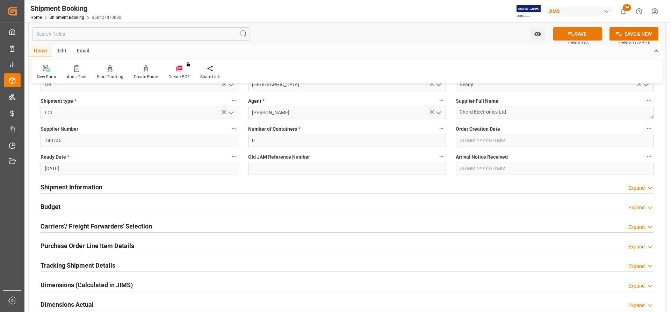
click at [587, 35] on button "SAVE" at bounding box center [577, 33] width 49 height 13
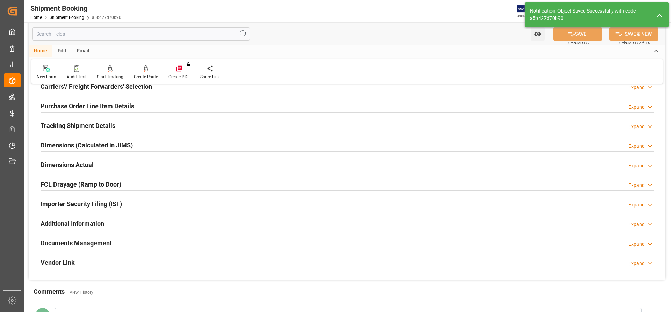
click at [62, 122] on h2 "Tracking Shipment Details" at bounding box center [78, 125] width 75 height 9
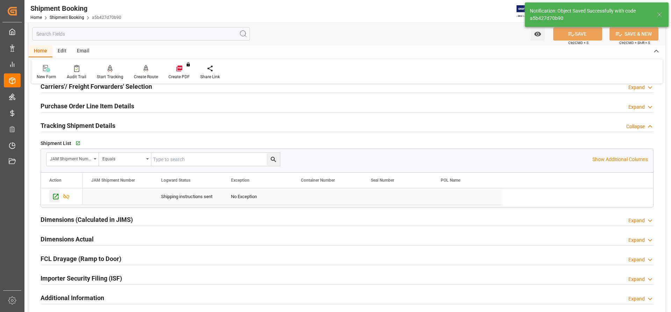
click at [57, 196] on icon "Press SPACE to select this row." at bounding box center [55, 196] width 7 height 7
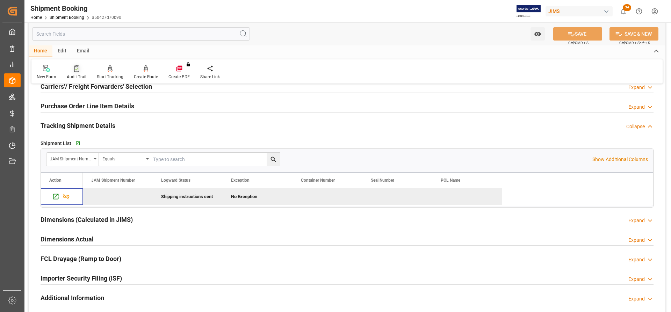
scroll to position [0, 0]
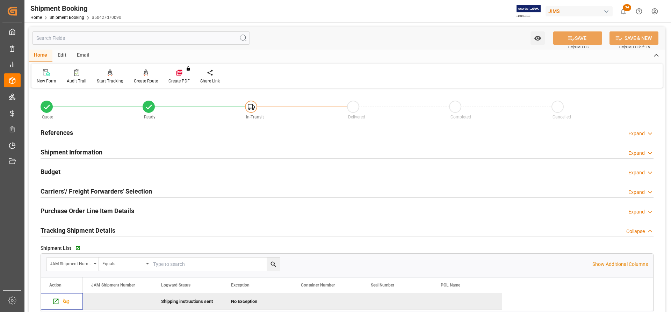
click at [53, 135] on h2 "References" at bounding box center [57, 132] width 32 height 9
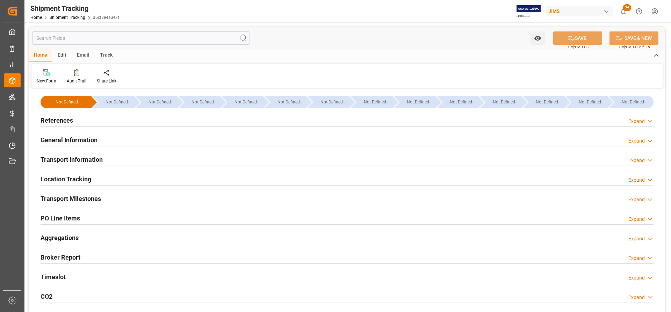
type input "[DATE]"
click at [56, 121] on h2 "References" at bounding box center [57, 120] width 32 height 9
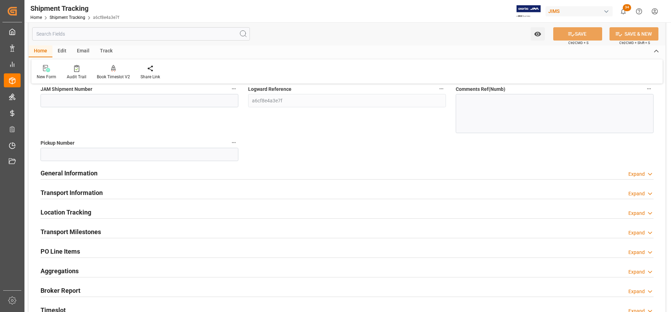
scroll to position [105, 0]
click at [59, 230] on h2 "Transport Milestones" at bounding box center [71, 231] width 60 height 9
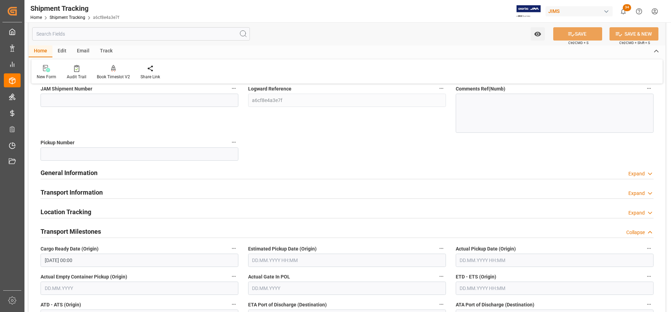
click at [79, 263] on input "05.08.2025 00:00" at bounding box center [140, 260] width 198 height 13
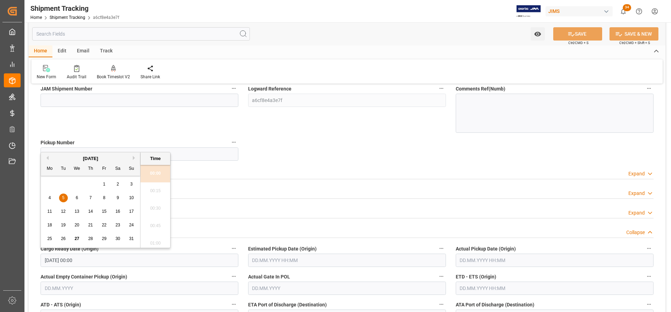
click at [89, 237] on span "28" at bounding box center [90, 238] width 5 height 5
type input "28.08.2025 00:00"
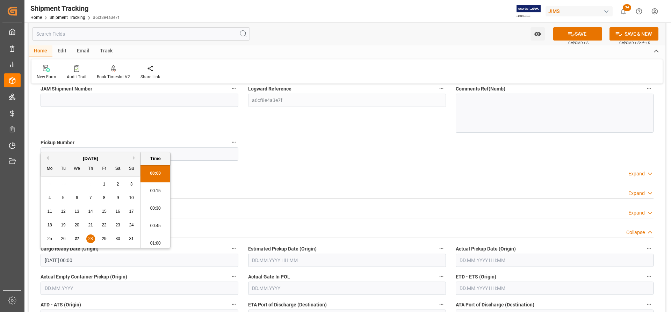
click at [479, 287] on input "text" at bounding box center [554, 287] width 198 height 13
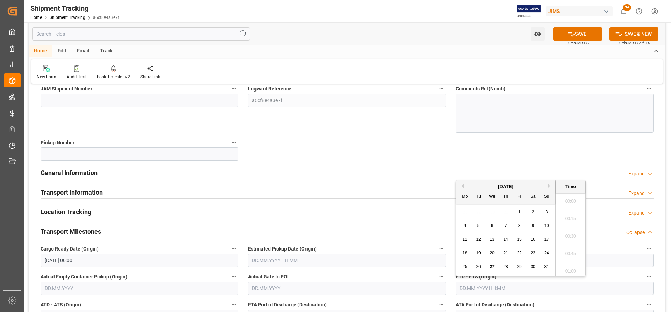
scroll to position [893, 0]
click at [434, 245] on label "Estimated Pickup Date (Origin)" at bounding box center [347, 249] width 198 height 10
click at [437, 245] on button "Estimated Pickup Date (Origin)" at bounding box center [441, 248] width 9 height 9
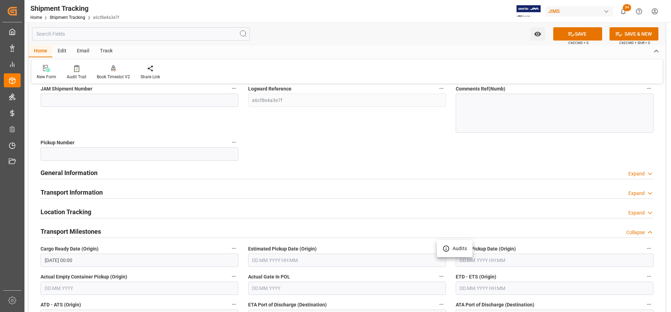
click at [494, 258] on div at bounding box center [335, 156] width 671 height 312
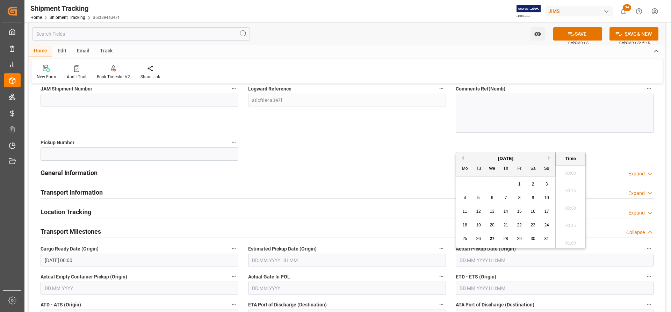
click at [476, 257] on input "text" at bounding box center [554, 260] width 198 height 13
click at [502, 237] on div "28" at bounding box center [505, 239] width 9 height 8
type input "28.08.2025 00:00"
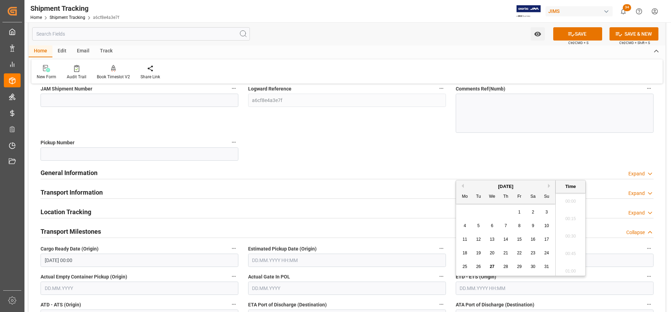
click at [466, 288] on input "text" at bounding box center [554, 287] width 198 height 13
click at [505, 264] on span "28" at bounding box center [505, 266] width 5 height 5
type input "28.08.2025 00:00"
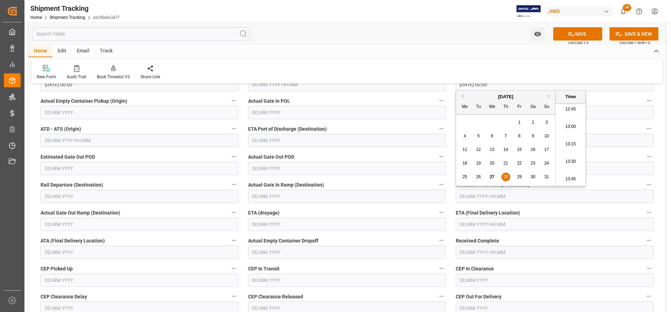
scroll to position [314, 0]
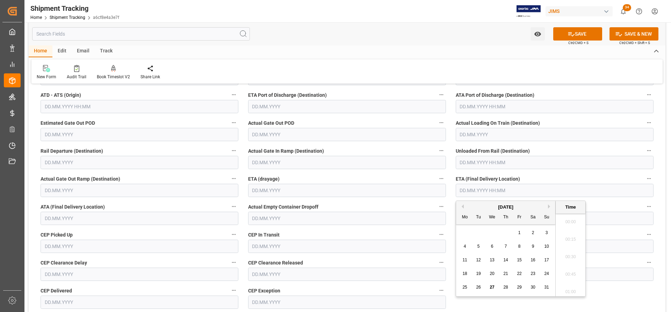
click at [486, 196] on input "text" at bounding box center [554, 190] width 198 height 13
click at [548, 208] on button "Next Month" at bounding box center [550, 206] width 4 height 4
click at [520, 235] on div "5" at bounding box center [519, 233] width 9 height 8
type input "05.09.2025 00:00"
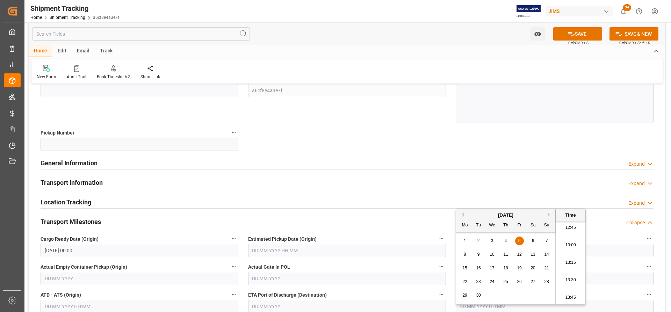
scroll to position [0, 0]
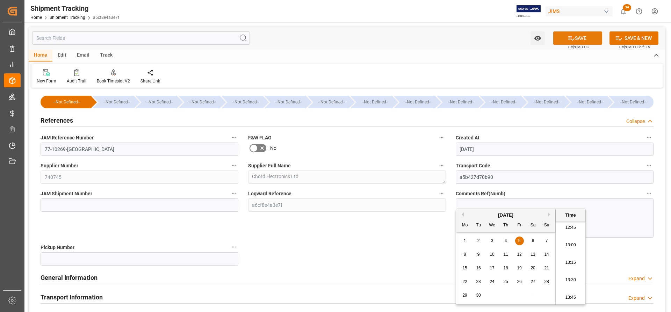
click at [585, 40] on button "SAVE" at bounding box center [577, 37] width 49 height 13
